Goal: Navigation & Orientation: Find specific page/section

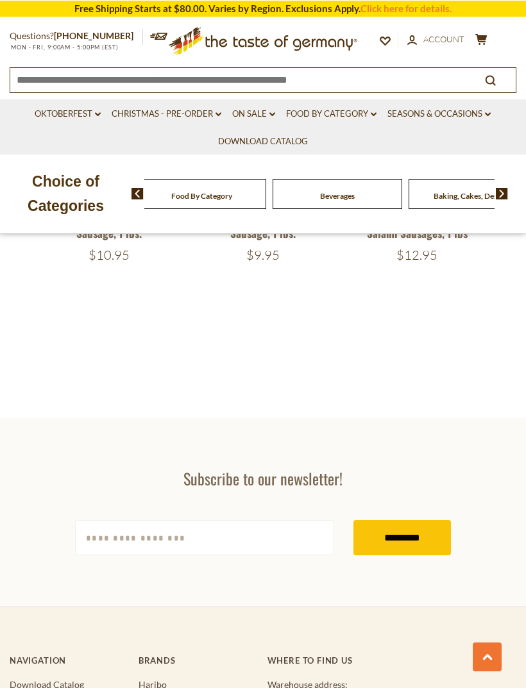
scroll to position [1837, 0]
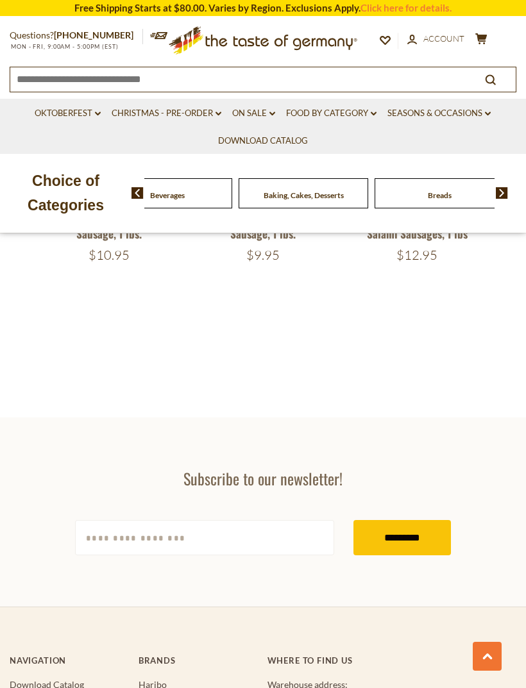
click at [96, 192] on div "Beverages" at bounding box center [32, 193] width 130 height 30
click at [506, 190] on img at bounding box center [502, 193] width 12 height 12
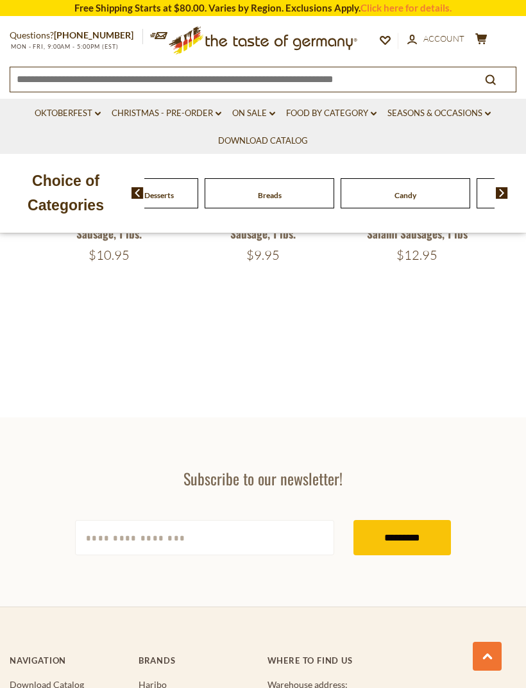
click at [507, 188] on img at bounding box center [502, 193] width 12 height 12
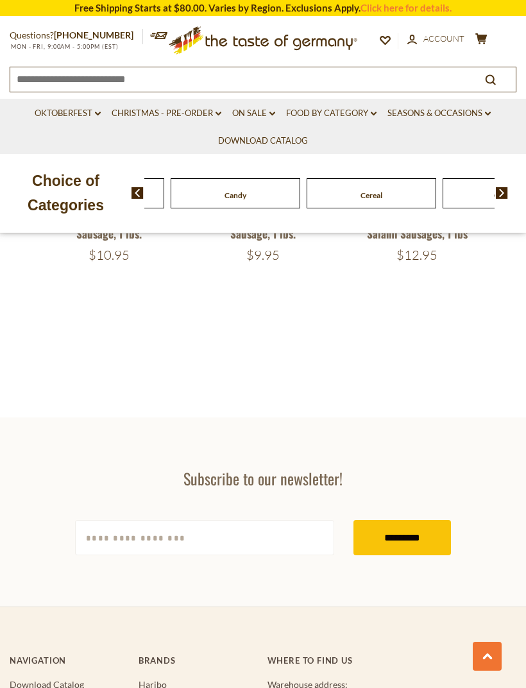
click at [139, 192] on img at bounding box center [137, 193] width 12 height 12
click at [128, 192] on span at bounding box center [133, 193] width 22 height 12
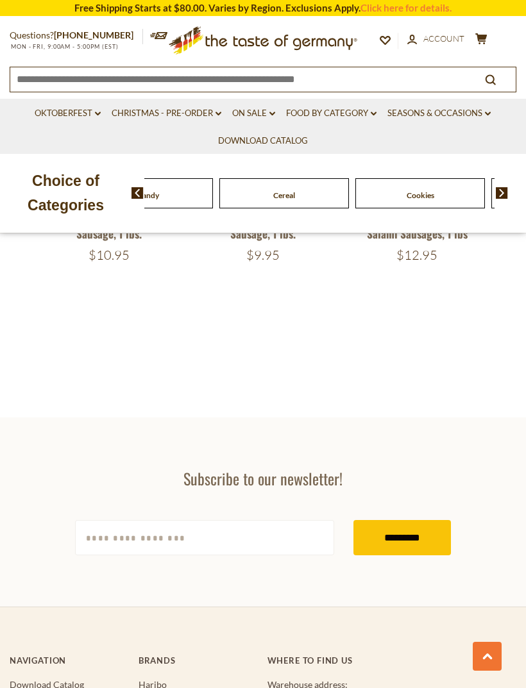
click at [136, 191] on img at bounding box center [137, 193] width 12 height 12
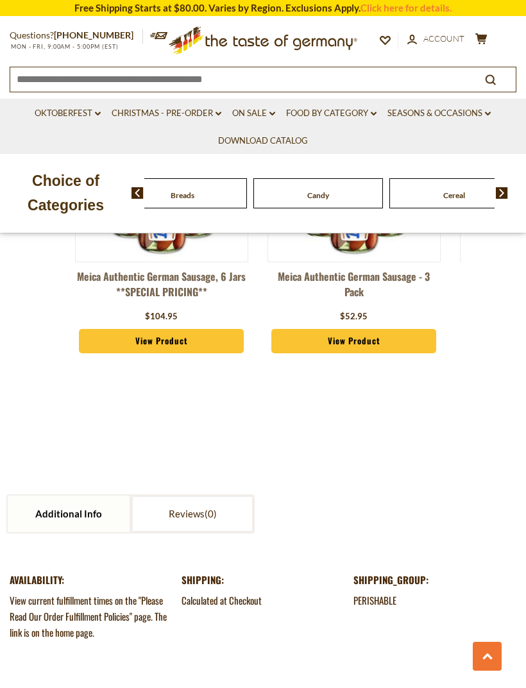
scroll to position [1050, 0]
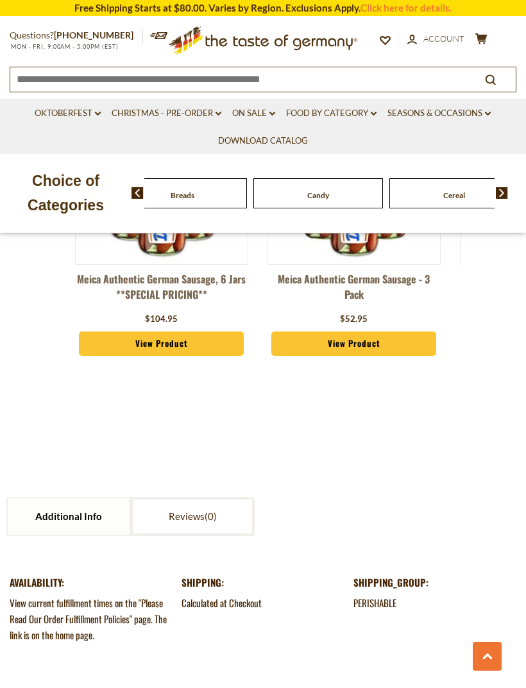
click at [337, 108] on link "Food By Category dropdown_arrow" at bounding box center [331, 113] width 90 height 14
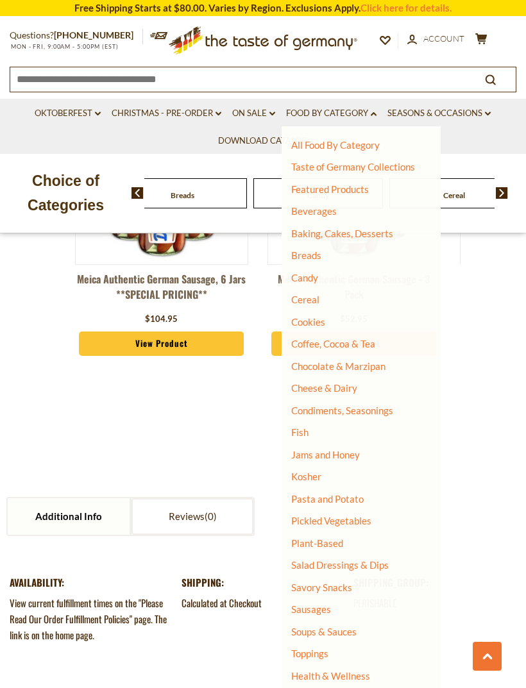
click at [316, 255] on link "Breads" at bounding box center [306, 255] width 30 height 12
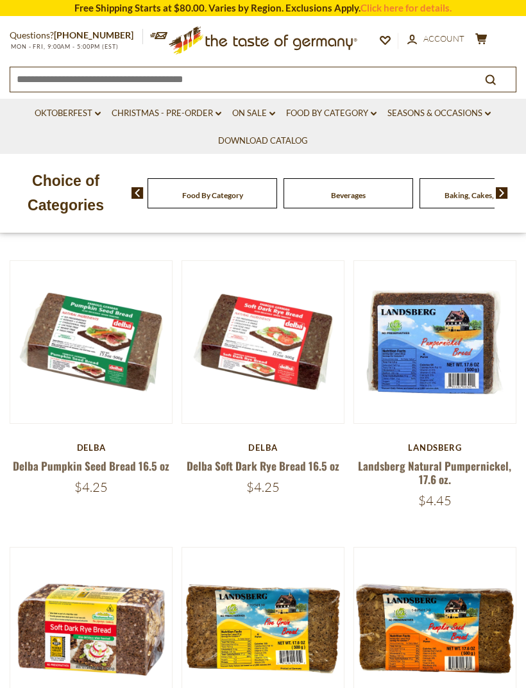
scroll to position [533, 0]
